Goal: Information Seeking & Learning: Check status

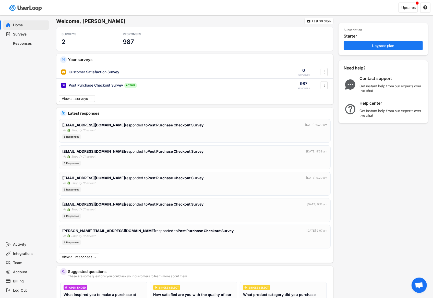
click at [24, 42] on div "Responses" at bounding box center [30, 43] width 34 height 5
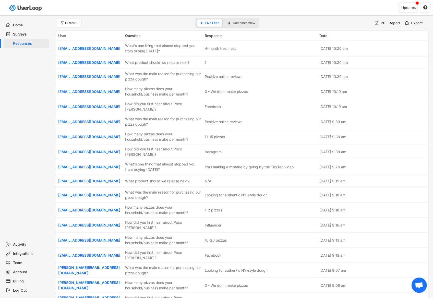
click at [22, 32] on div "Surveys" at bounding box center [30, 34] width 34 height 5
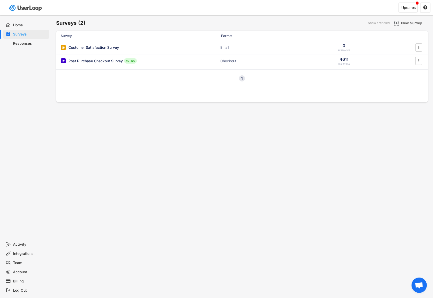
click at [20, 26] on div "Home" at bounding box center [30, 25] width 34 height 5
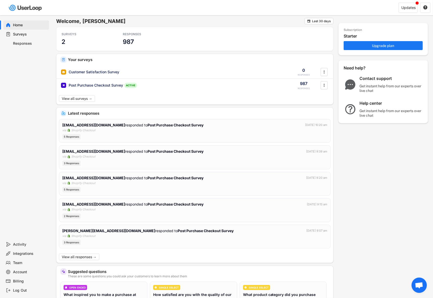
click at [30, 32] on div "Surveys" at bounding box center [30, 34] width 34 height 5
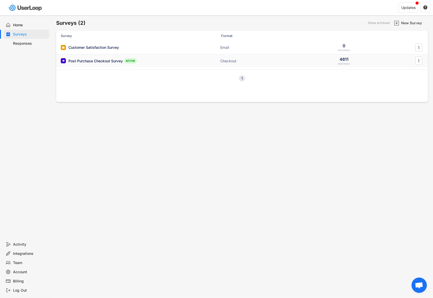
click at [109, 59] on div "Post Purchase Checkout Survey" at bounding box center [95, 60] width 54 height 5
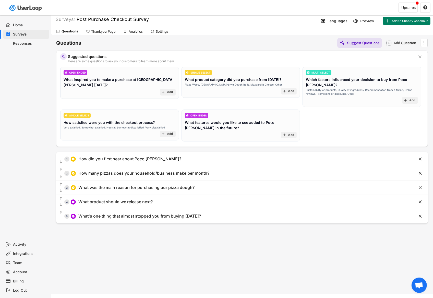
scroll to position [8, 0]
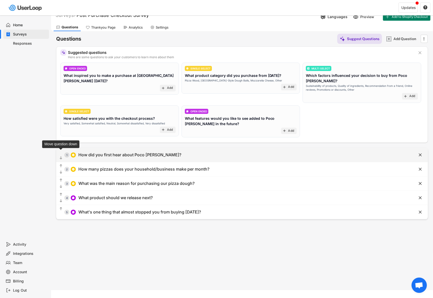
click at [61, 156] on text "" at bounding box center [61, 158] width 3 height 4
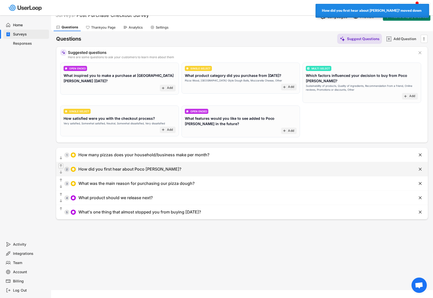
click at [60, 164] on text "" at bounding box center [61, 166] width 3 height 4
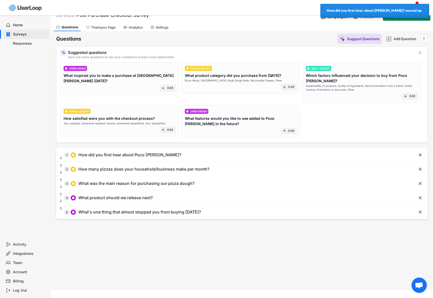
scroll to position [0, 0]
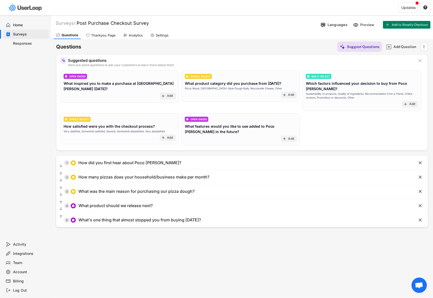
click at [21, 41] on div "Responses" at bounding box center [30, 43] width 34 height 5
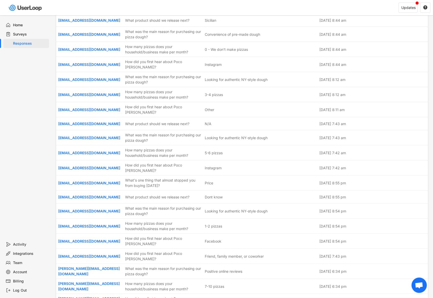
click at [22, 23] on div "Home" at bounding box center [30, 25] width 34 height 5
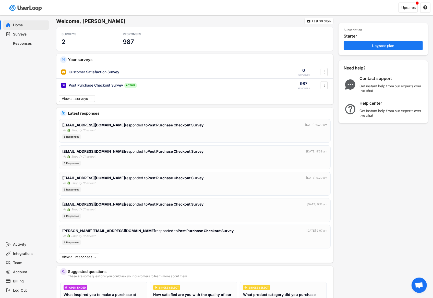
click at [21, 35] on div "Surveys" at bounding box center [30, 34] width 34 height 5
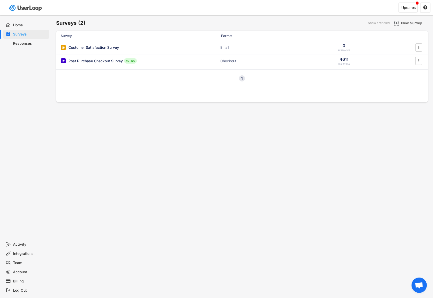
click at [19, 26] on div "Home" at bounding box center [30, 25] width 34 height 5
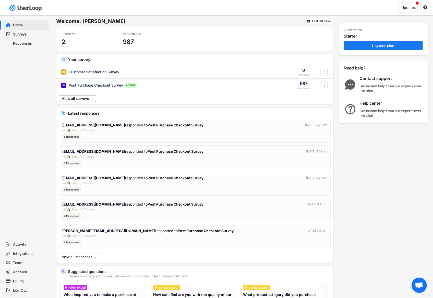
click at [77, 99] on button "View all surveys →" at bounding box center [77, 98] width 37 height 7
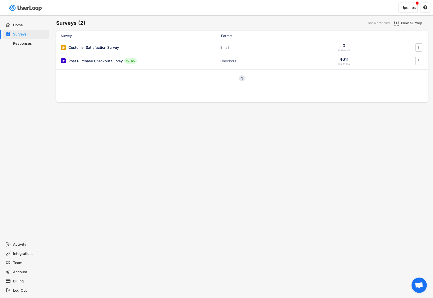
click at [21, 23] on div "Home" at bounding box center [30, 25] width 34 height 5
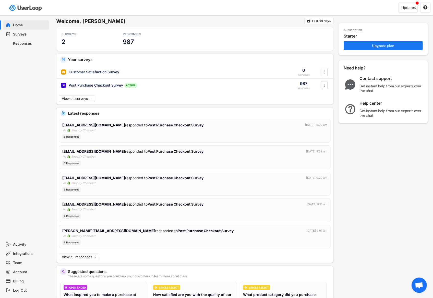
click at [21, 23] on div "Home" at bounding box center [30, 25] width 34 height 5
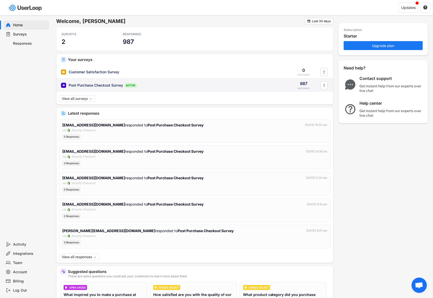
click at [325, 85] on icon "" at bounding box center [323, 85] width 5 height 8
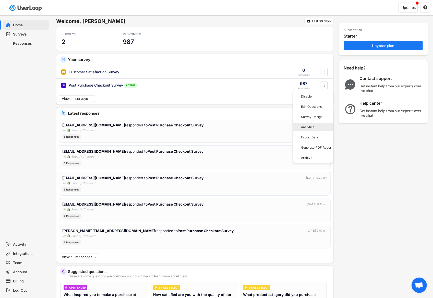
click at [314, 127] on div "Analytics" at bounding box center [317, 127] width 32 height 4
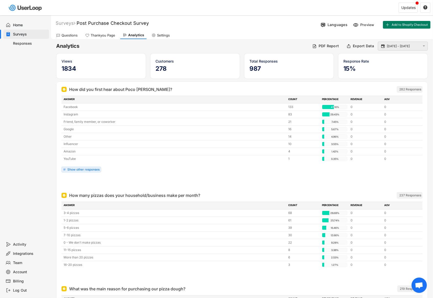
click at [402, 47] on input "[DATE] - [DATE]" at bounding box center [403, 46] width 34 height 5
click at [315, 29] on div "Surveys Post Purchase Checkout Survey Languages Preview Add to Shopify Checkout…" at bounding box center [242, 23] width 382 height 13
click at [419, 43] on div " [DATE] - [DATE] " at bounding box center [403, 46] width 50 height 9
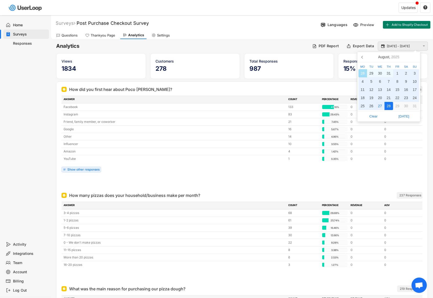
click at [417, 44] on input "[DATE] - [DATE]" at bounding box center [403, 46] width 34 height 5
click at [397, 71] on div "1" at bounding box center [397, 73] width 9 height 8
click at [389, 105] on div "28" at bounding box center [388, 106] width 9 height 8
type input "[DATE] - [DATE]"
